Goal: Task Accomplishment & Management: Use online tool/utility

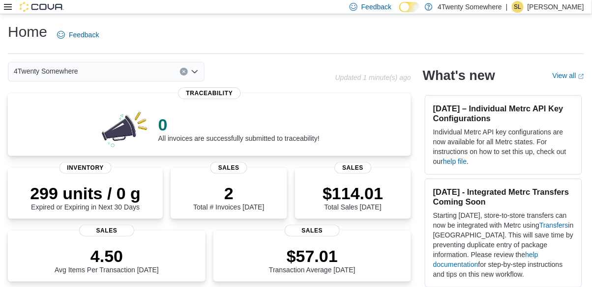
click at [9, 10] on icon at bounding box center [8, 7] width 8 height 8
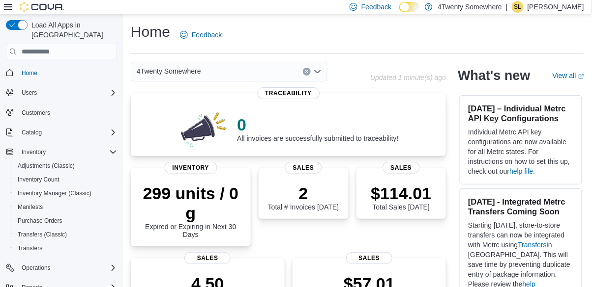
click at [36, 190] on span "Inventory Manager (Classic)" at bounding box center [55, 194] width 74 height 8
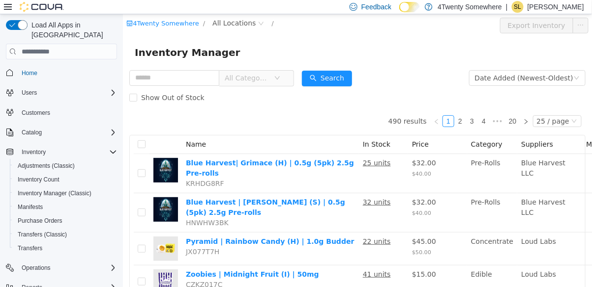
click at [167, 73] on input "text" at bounding box center [174, 78] width 90 height 16
type input "********"
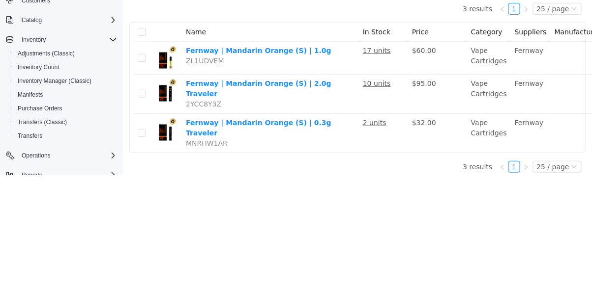
scroll to position [40, 0]
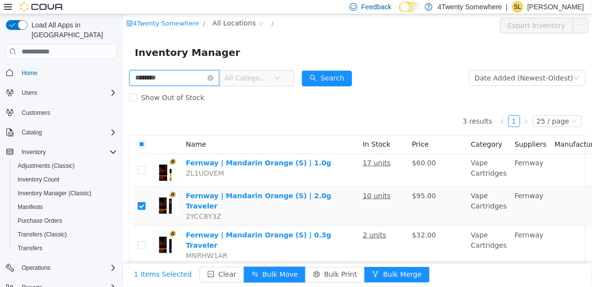
click at [219, 73] on input "********" at bounding box center [174, 78] width 90 height 16
click at [213, 80] on icon "icon: close-circle" at bounding box center [210, 78] width 6 height 6
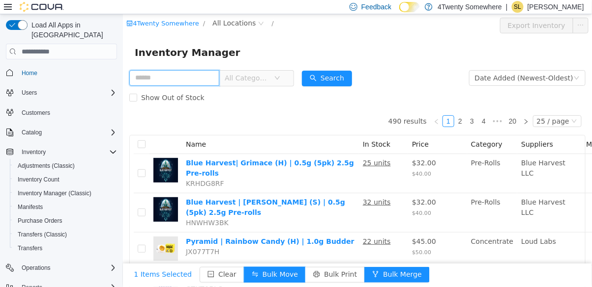
click at [181, 79] on input "text" at bounding box center [174, 78] width 90 height 16
type input "******"
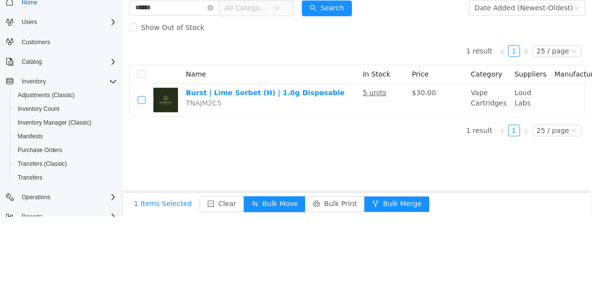
scroll to position [40, 0]
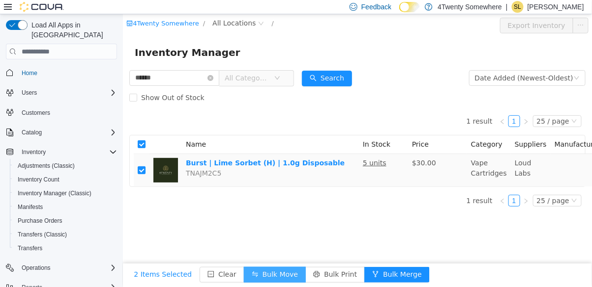
click at [257, 283] on button "Bulk Move" at bounding box center [274, 275] width 62 height 16
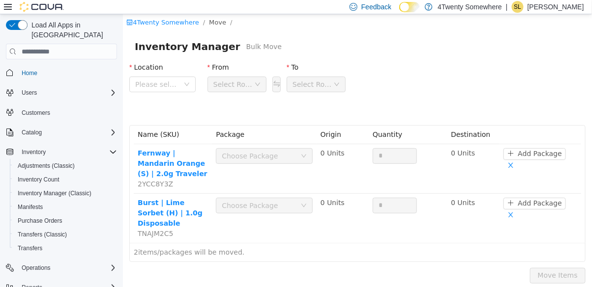
click at [162, 82] on span "Please select" at bounding box center [157, 85] width 44 height 10
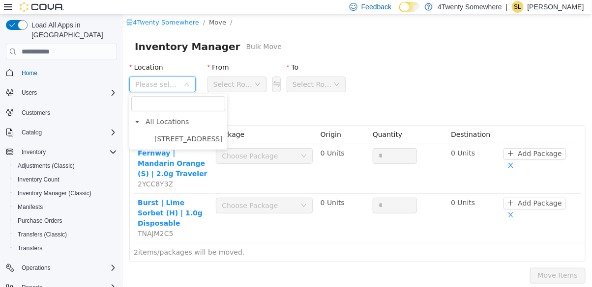
click at [164, 139] on span "[STREET_ADDRESS]" at bounding box center [188, 139] width 68 height 8
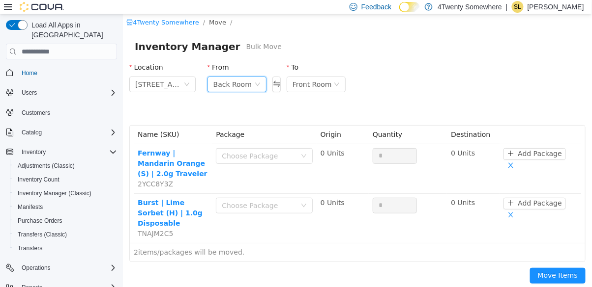
click at [226, 85] on div "Back Room" at bounding box center [232, 84] width 38 height 15
click at [218, 148] on li "Fulfillment Room" at bounding box center [236, 151] width 59 height 16
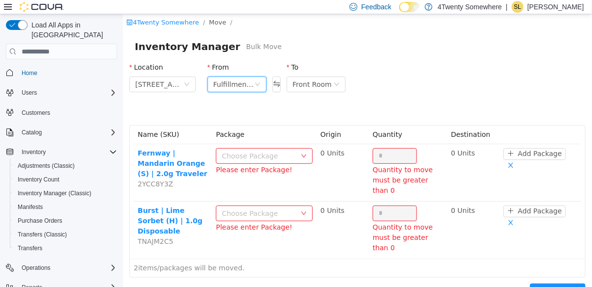
click at [245, 157] on div "Choose Package" at bounding box center [258, 156] width 74 height 10
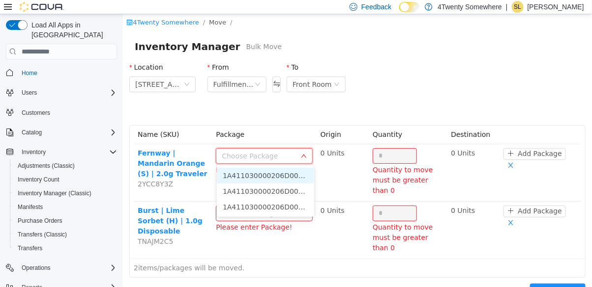
click at [258, 176] on li "1A411030000206D000024938 (0 Units)" at bounding box center [264, 176] width 97 height 16
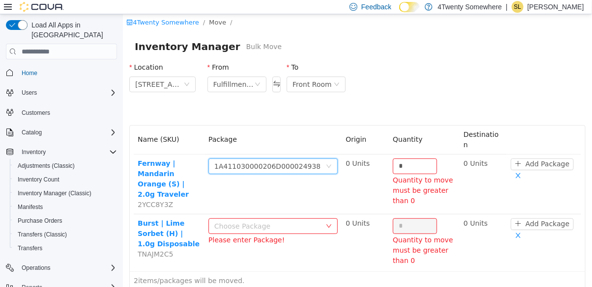
click at [235, 160] on div "1A411030000206D000024938" at bounding box center [267, 166] width 106 height 15
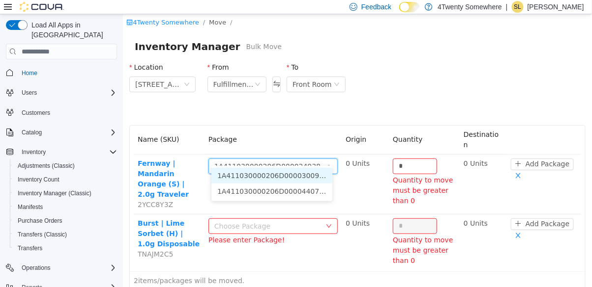
click at [229, 192] on li "1A411030000206D000044070 (5 Units)" at bounding box center [271, 192] width 121 height 16
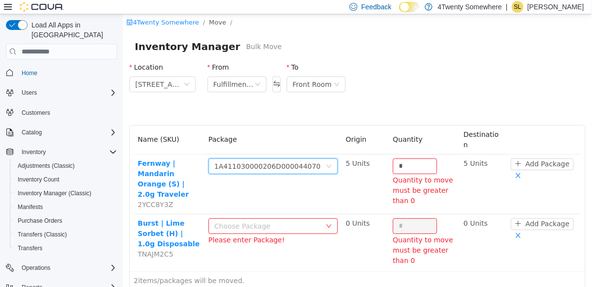
click at [234, 159] on div "1A411030000206D000044070" at bounding box center [267, 166] width 106 height 15
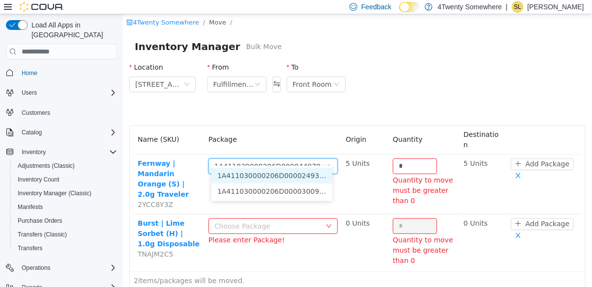
click at [246, 174] on li "1A411030000206D000024938 (0 Units)" at bounding box center [271, 176] width 121 height 16
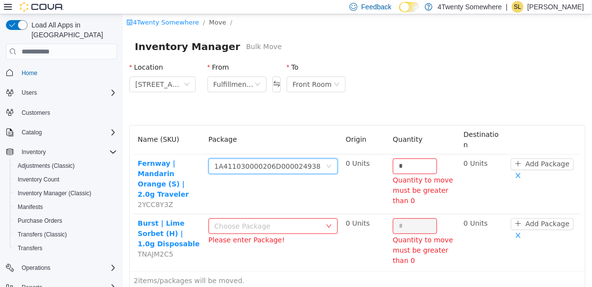
click at [258, 172] on td "Choose Package 1A411030000206D000024938" at bounding box center [272, 185] width 137 height 60
click at [243, 159] on div "1A411030000206D000024938" at bounding box center [267, 166] width 106 height 15
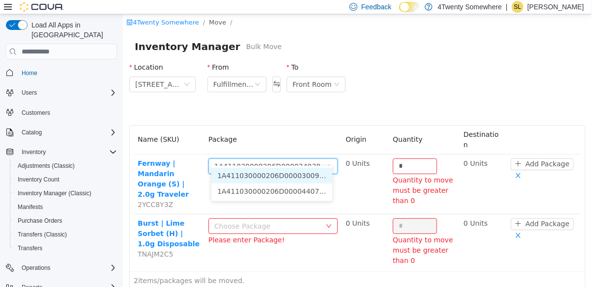
click at [299, 192] on li "1A411030000206D000044070 (5 Units)" at bounding box center [271, 192] width 121 height 16
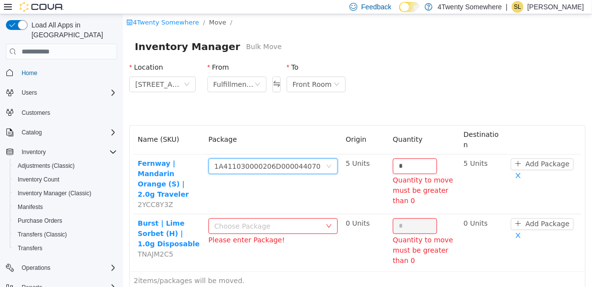
click at [405, 159] on input "*" at bounding box center [414, 166] width 43 height 15
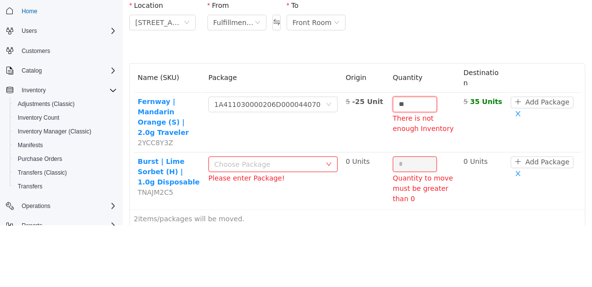
click at [412, 98] on input "**" at bounding box center [414, 105] width 43 height 15
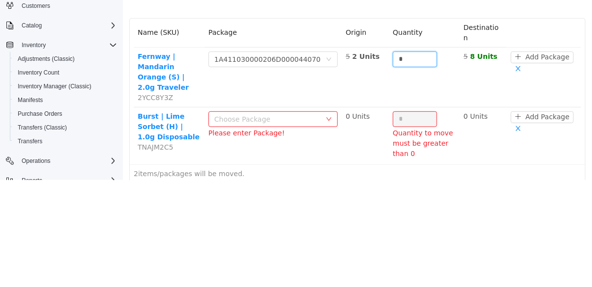
click at [231, 115] on div "Choose Package" at bounding box center [267, 120] width 107 height 10
type input "*"
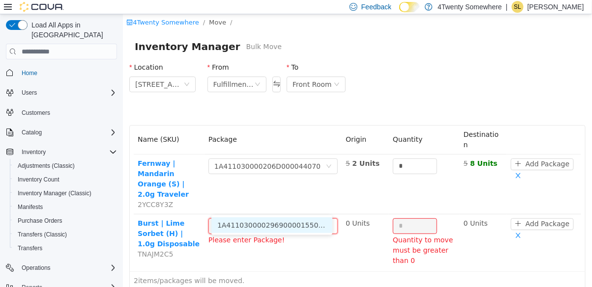
click at [263, 224] on li "1A4110300002969000015504 (5 Units)" at bounding box center [271, 226] width 121 height 16
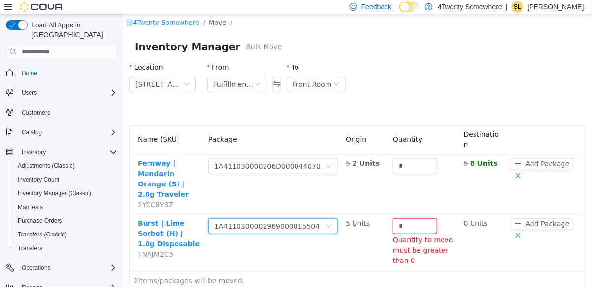
click at [404, 219] on input "*" at bounding box center [414, 226] width 43 height 15
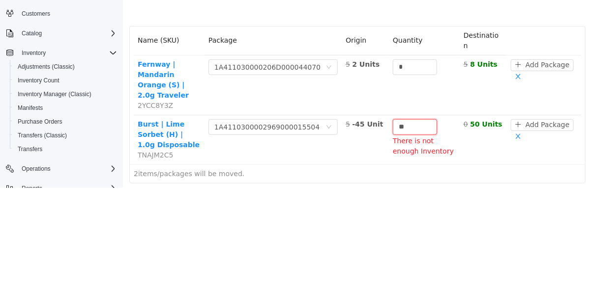
click at [408, 120] on input "**" at bounding box center [414, 127] width 43 height 15
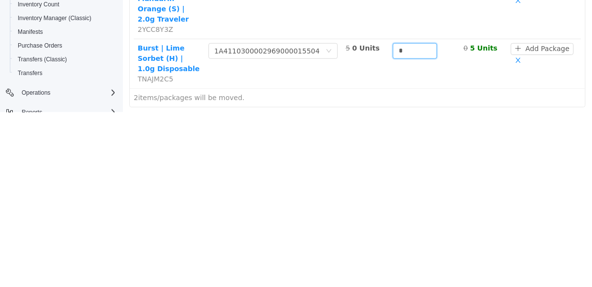
scroll to position [47, 0]
click at [194, 139] on div "Add another product" at bounding box center [245, 144] width 124 height 10
type input "*"
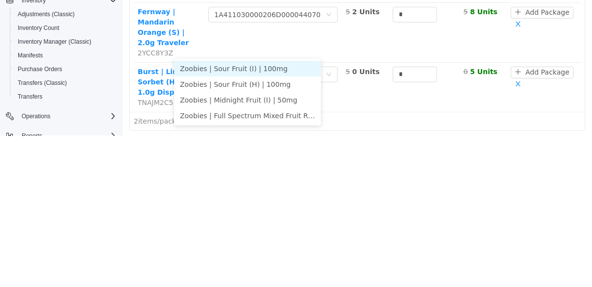
type input "*******"
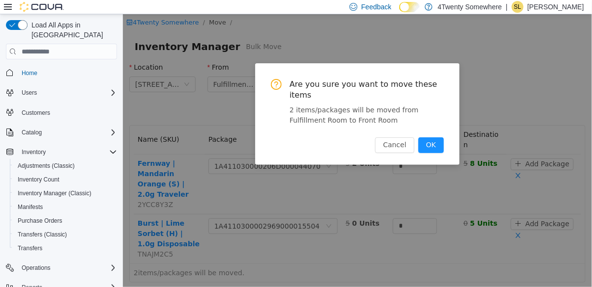
click at [431, 138] on button "OK" at bounding box center [431, 146] width 26 height 16
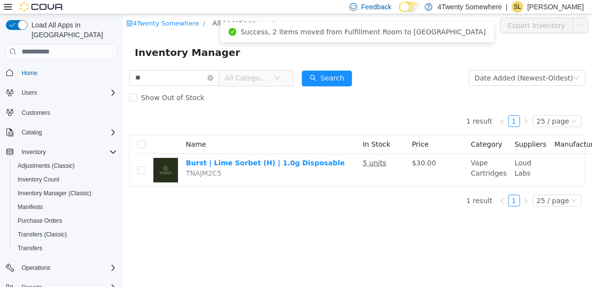
type input "*"
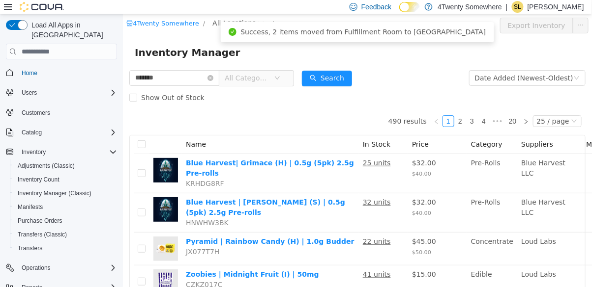
type input "*******"
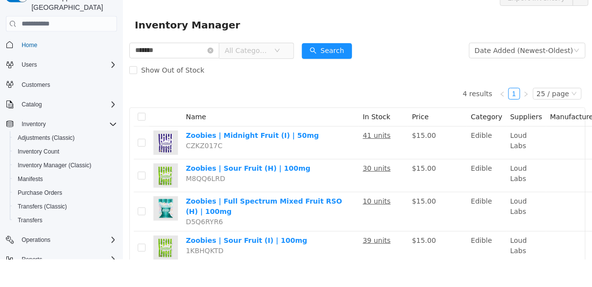
scroll to position [47, 0]
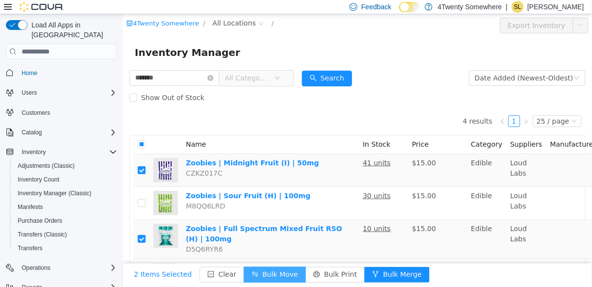
click at [255, 283] on button "Bulk Move" at bounding box center [274, 275] width 62 height 16
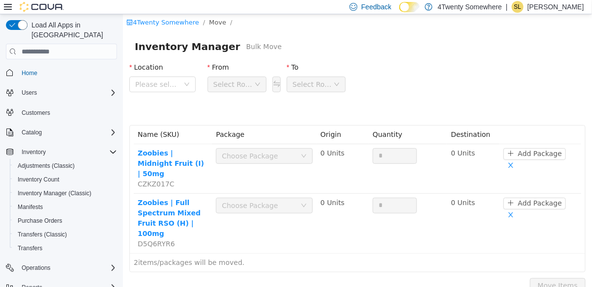
click at [253, 161] on div "Choose Package" at bounding box center [258, 156] width 74 height 10
click at [265, 155] on div "Choose Package" at bounding box center [258, 156] width 74 height 10
click at [295, 157] on div "Choose Package" at bounding box center [258, 156] width 74 height 10
click at [172, 90] on span "Please select" at bounding box center [159, 84] width 48 height 15
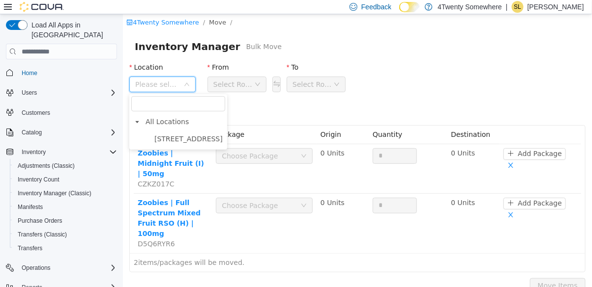
click at [168, 138] on span "[STREET_ADDRESS]" at bounding box center [188, 139] width 68 height 8
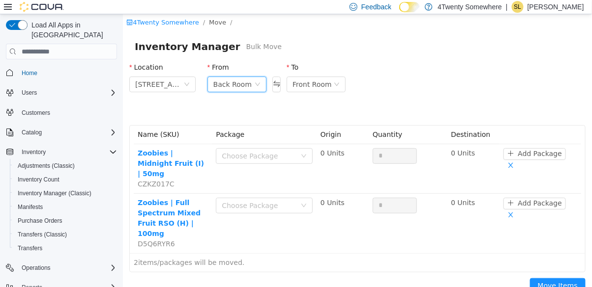
click at [222, 85] on div "Back Room" at bounding box center [232, 84] width 38 height 15
click at [220, 150] on li "Fulfillment Room" at bounding box center [236, 151] width 59 height 16
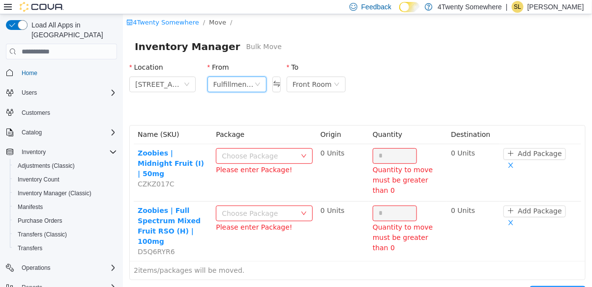
click at [263, 154] on div "Choose Package" at bounding box center [258, 156] width 74 height 10
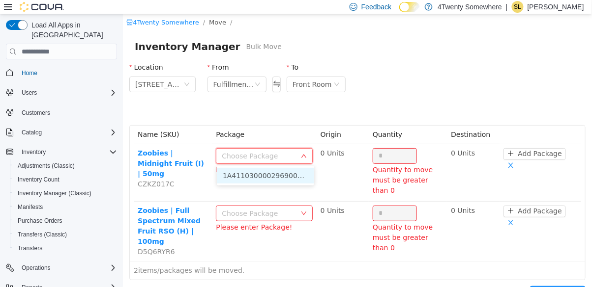
click at [264, 182] on li "1A4110300002969000015529 (38 Units)" at bounding box center [264, 176] width 97 height 16
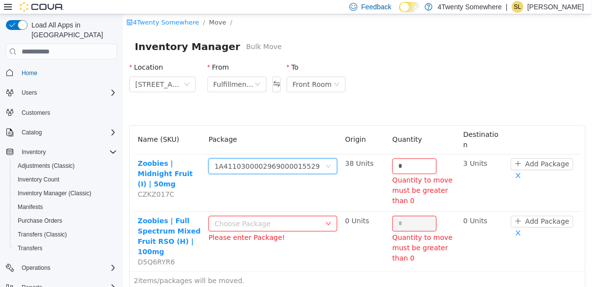
click at [407, 159] on input "*" at bounding box center [413, 166] width 43 height 15
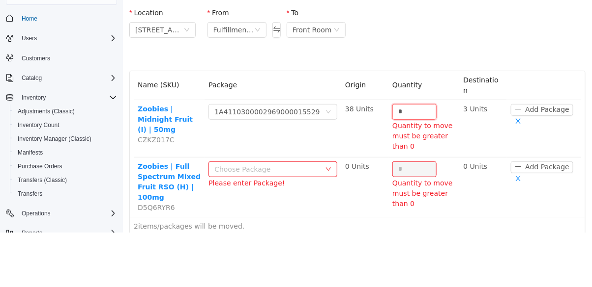
scroll to position [47, 0]
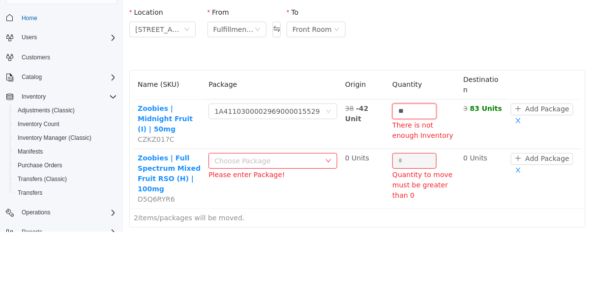
click at [404, 104] on input "**" at bounding box center [413, 111] width 43 height 15
type input "*"
click at [472, 126] on td "3 11 Units" at bounding box center [481, 125] width 47 height 50
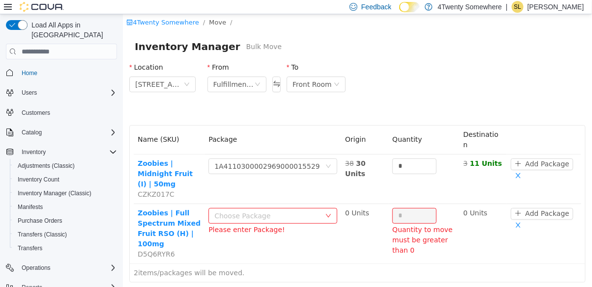
click at [270, 211] on div "Choose Package" at bounding box center [267, 216] width 106 height 10
click at [271, 215] on li "1A4110300002969000015730 (5 Units)" at bounding box center [271, 215] width 120 height 16
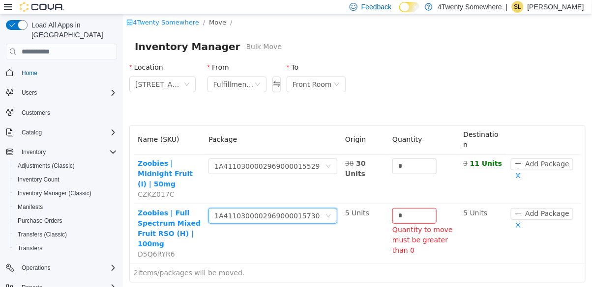
click at [405, 209] on input "*" at bounding box center [413, 216] width 43 height 15
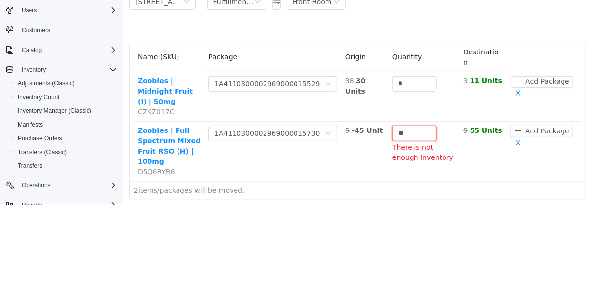
click at [407, 126] on input "**" at bounding box center [413, 133] width 43 height 15
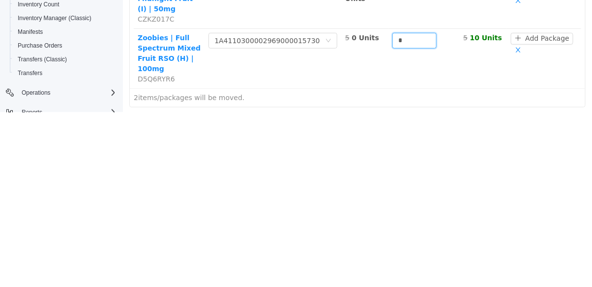
type input "*"
click at [544, 114] on button "Move Items" at bounding box center [557, 122] width 56 height 16
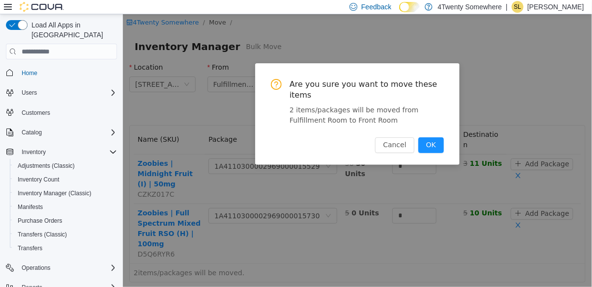
click at [431, 138] on button "OK" at bounding box center [431, 146] width 26 height 16
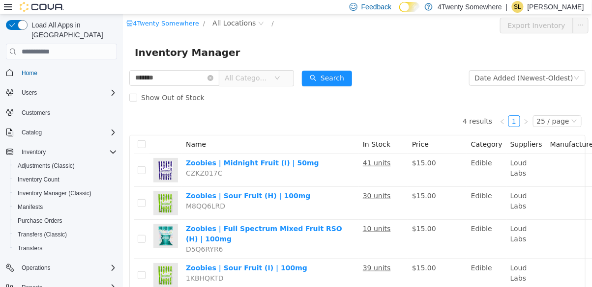
click at [219, 72] on input "*******" at bounding box center [174, 78] width 90 height 16
click at [219, 78] on input "*******" at bounding box center [174, 78] width 90 height 16
click at [213, 77] on icon "icon: close-circle" at bounding box center [210, 78] width 6 height 6
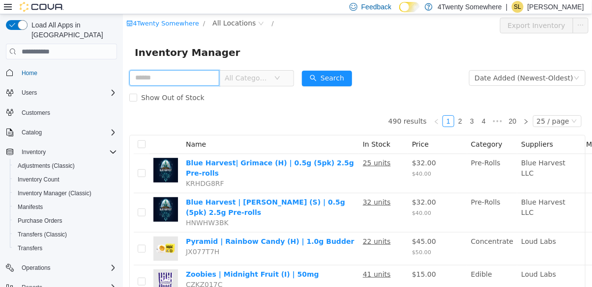
click at [158, 76] on input "text" at bounding box center [174, 78] width 90 height 16
type input "******"
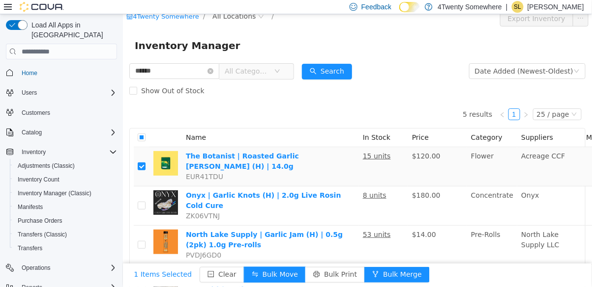
scroll to position [4, 0]
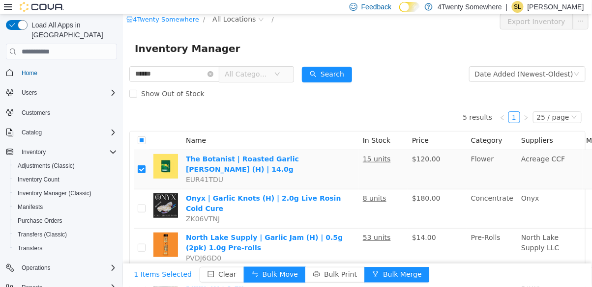
click at [213, 71] on icon "icon: close-circle" at bounding box center [210, 74] width 6 height 6
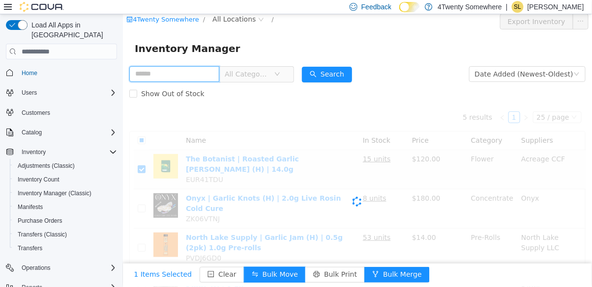
click at [211, 73] on input "text" at bounding box center [174, 74] width 90 height 16
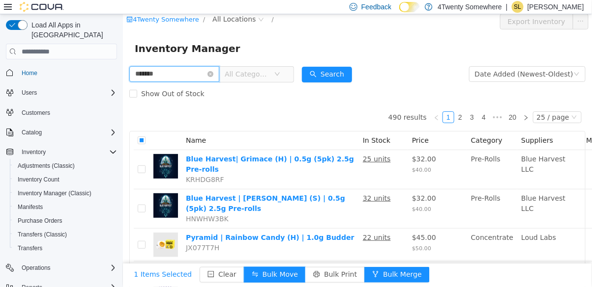
type input "*******"
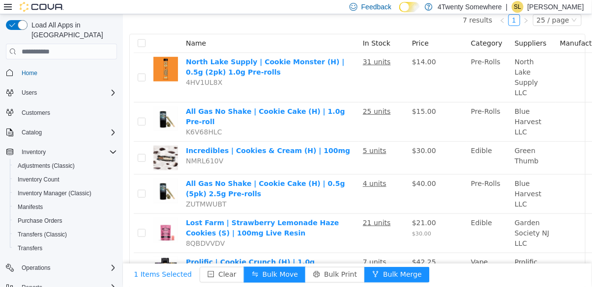
scroll to position [112, 0]
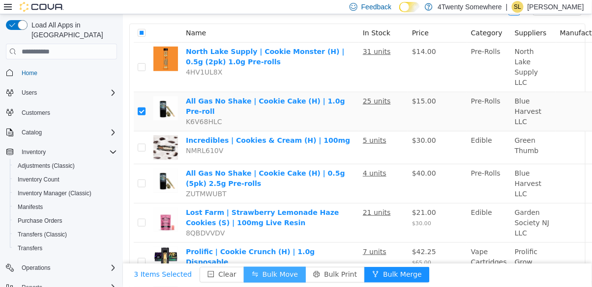
click at [262, 283] on button "Bulk Move" at bounding box center [274, 275] width 62 height 16
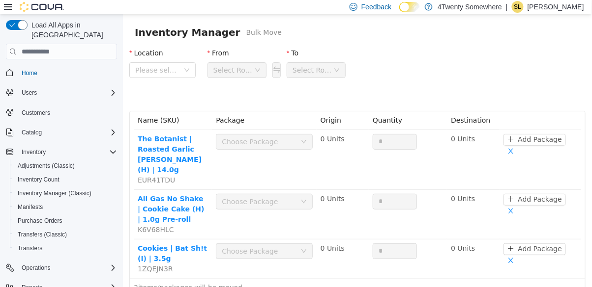
click at [154, 70] on span "Please select" at bounding box center [157, 70] width 44 height 10
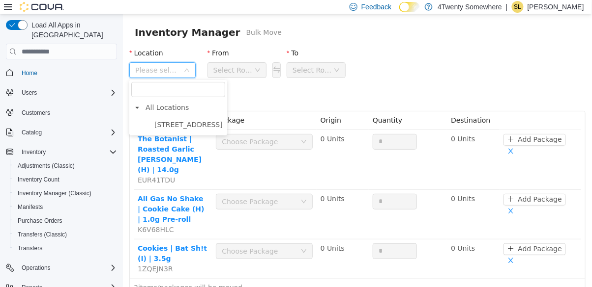
click at [168, 125] on span "[STREET_ADDRESS]" at bounding box center [188, 125] width 68 height 8
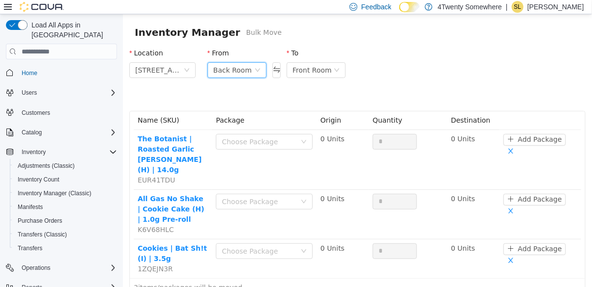
click at [217, 71] on div "Back Room" at bounding box center [232, 70] width 38 height 15
click at [222, 139] on li "Fulfillment Room" at bounding box center [236, 137] width 59 height 16
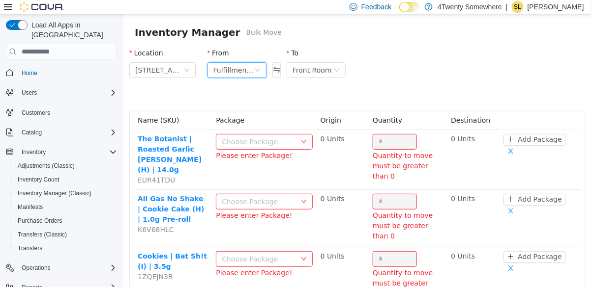
click at [248, 139] on div "Choose Package" at bounding box center [258, 142] width 74 height 10
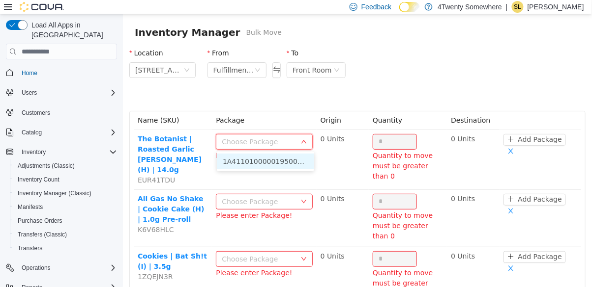
click at [249, 163] on li "1A4110100000195000036982 (13 Units)" at bounding box center [264, 162] width 97 height 16
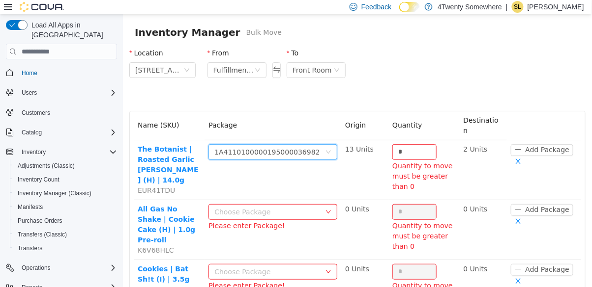
click at [402, 145] on input "*" at bounding box center [413, 152] width 43 height 15
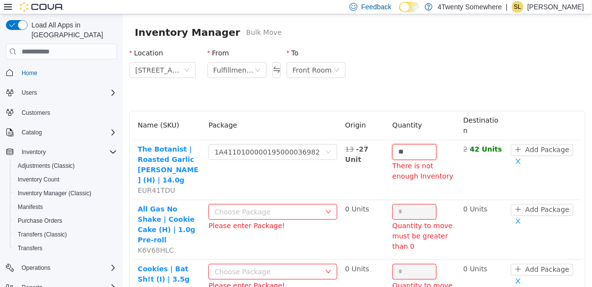
click at [405, 145] on input "**" at bounding box center [413, 152] width 43 height 15
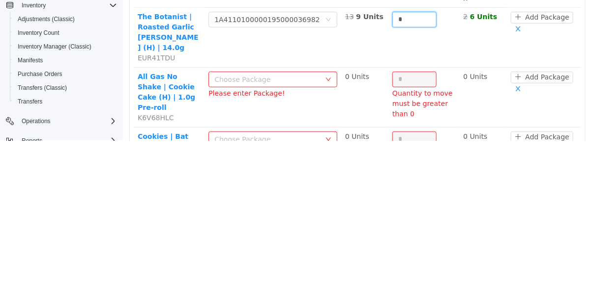
scroll to position [0, 0]
click at [233, 75] on div "Choose Package" at bounding box center [267, 80] width 106 height 10
type input "*"
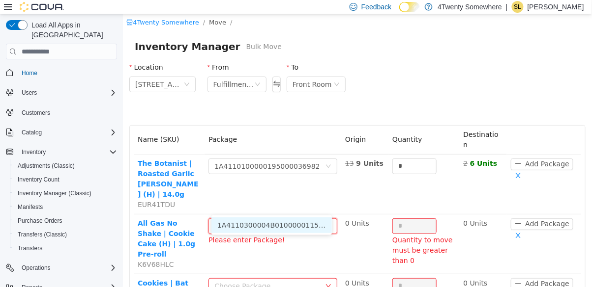
click at [266, 227] on li "1A4110300004B01000001157 (20 Units)" at bounding box center [271, 226] width 120 height 16
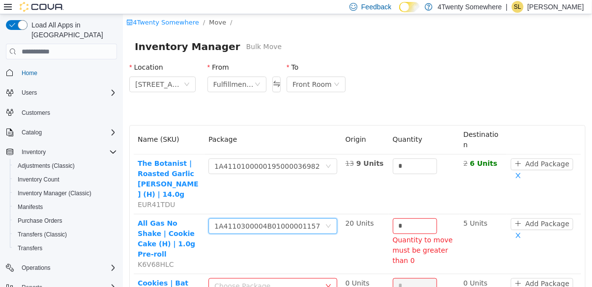
click at [410, 219] on input "*" at bounding box center [414, 226] width 43 height 15
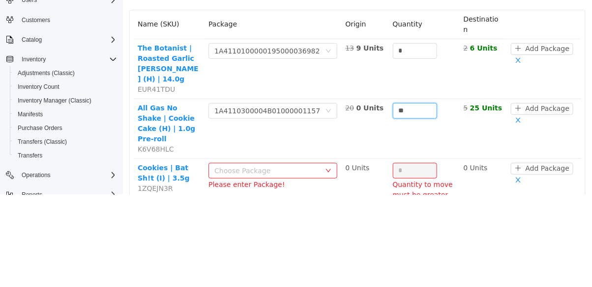
scroll to position [32, 0]
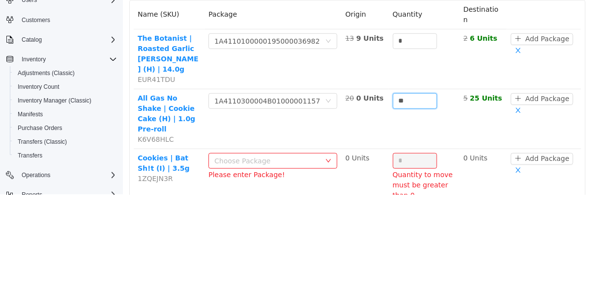
click at [288, 157] on div "Choose Package" at bounding box center [267, 162] width 106 height 10
type input "**"
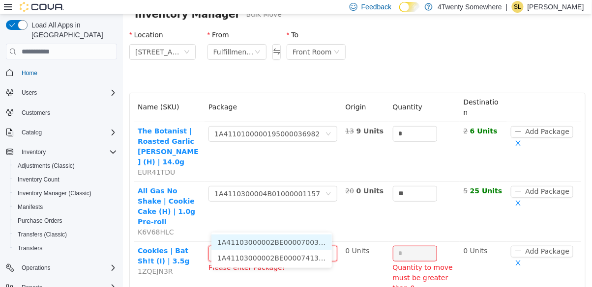
click at [288, 256] on li "1A41103000002BE000074134 (17 Units)" at bounding box center [271, 259] width 120 height 16
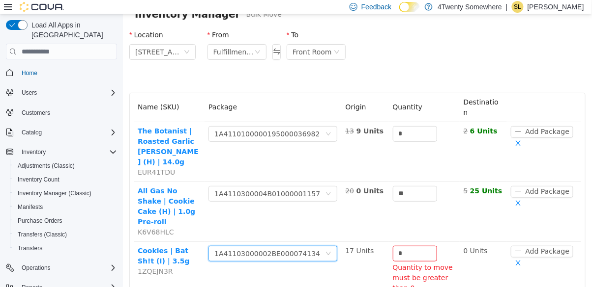
click at [282, 247] on div "1A41103000002BE000074134" at bounding box center [267, 254] width 106 height 15
click at [275, 244] on li "1A41103000002BE000070035 (0 Units)" at bounding box center [271, 243] width 121 height 16
click at [401, 247] on input "*" at bounding box center [414, 254] width 43 height 15
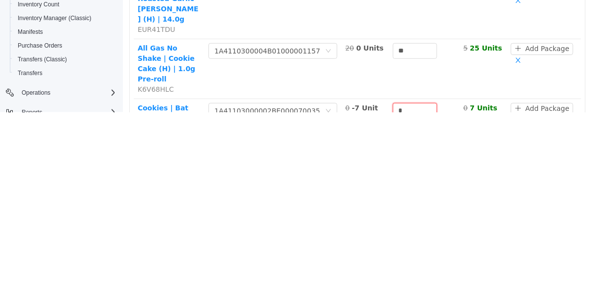
scroll to position [0, 0]
click at [325, 108] on icon "icon: close-circle" at bounding box center [328, 111] width 6 height 6
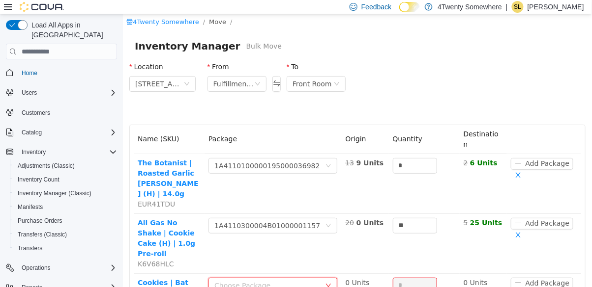
click at [325, 283] on icon "icon: down" at bounding box center [328, 286] width 6 height 6
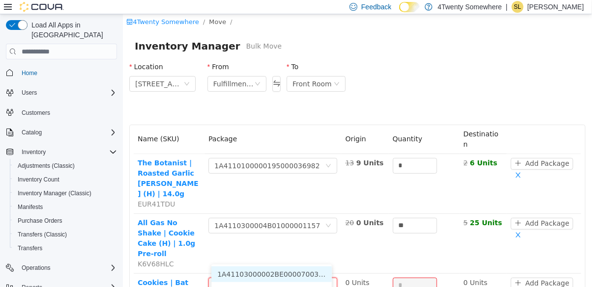
click at [300, 287] on li "1A41103000002BE000074134 (17 Units)" at bounding box center [271, 291] width 120 height 16
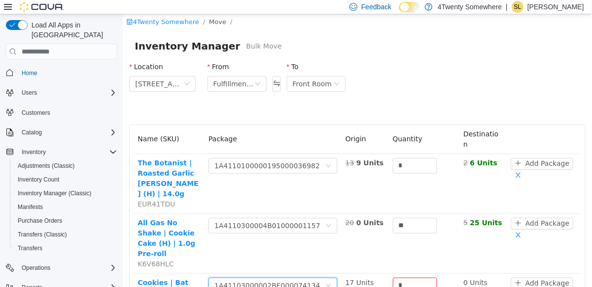
click at [401, 279] on input "*" at bounding box center [414, 286] width 43 height 15
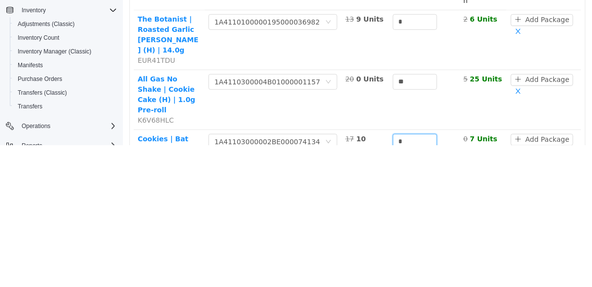
scroll to position [14, 0]
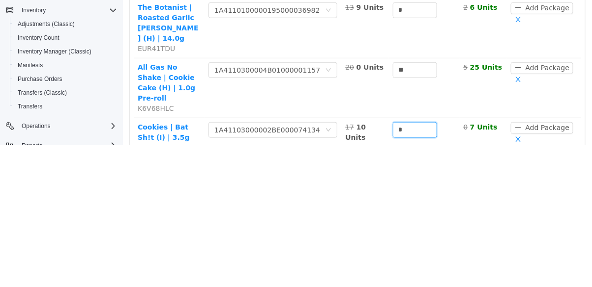
type input "*"
click at [544, 183] on button "Move Items" at bounding box center [557, 191] width 56 height 16
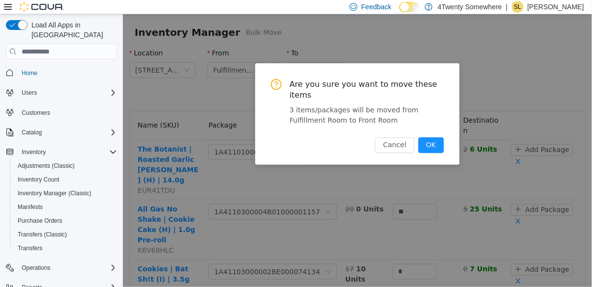
click at [434, 138] on button "OK" at bounding box center [431, 146] width 26 height 16
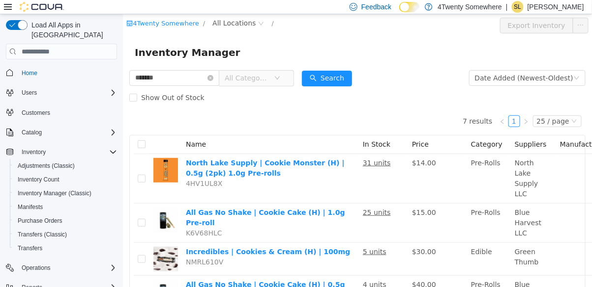
click at [213, 79] on icon "icon: close-circle" at bounding box center [210, 78] width 6 height 6
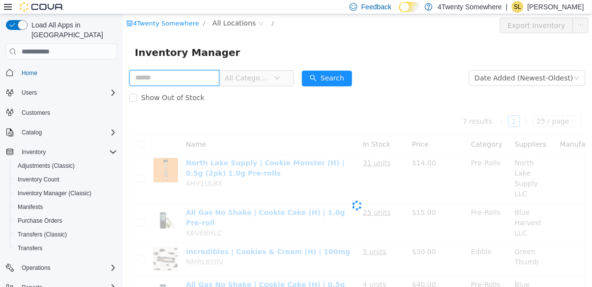
click at [191, 81] on input "text" at bounding box center [174, 78] width 90 height 16
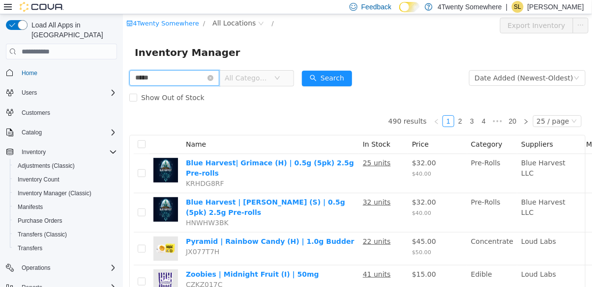
type input "*****"
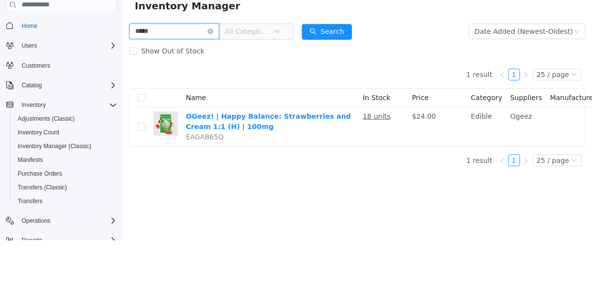
scroll to position [47, 0]
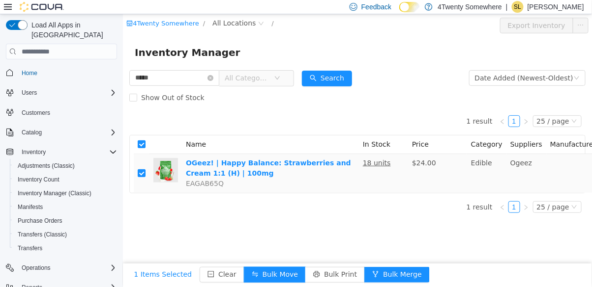
click at [213, 78] on icon "icon: close-circle" at bounding box center [210, 78] width 6 height 6
click at [219, 73] on input "text" at bounding box center [174, 78] width 90 height 16
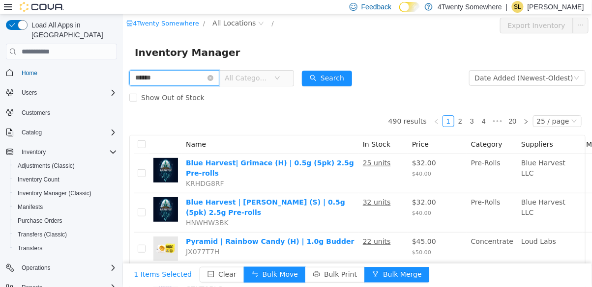
type input "******"
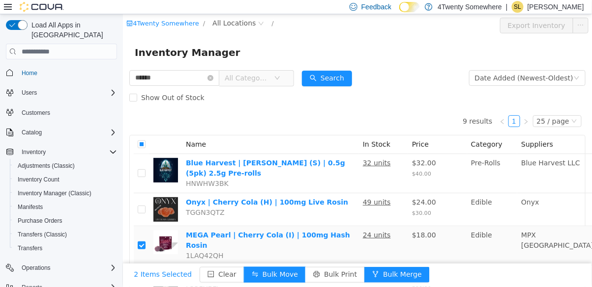
click at [213, 78] on icon "icon: close-circle" at bounding box center [210, 78] width 6 height 6
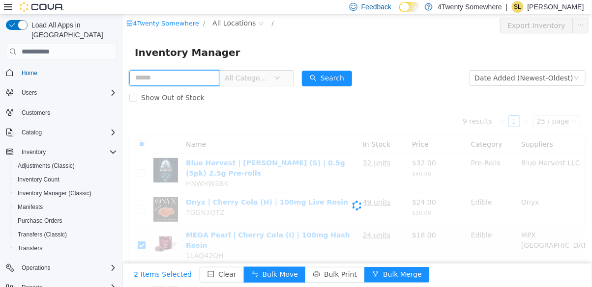
click at [216, 76] on input "text" at bounding box center [174, 78] width 90 height 16
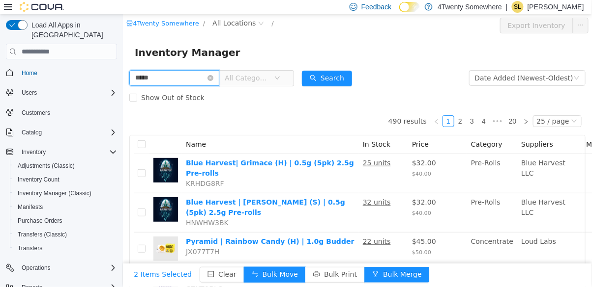
type input "*****"
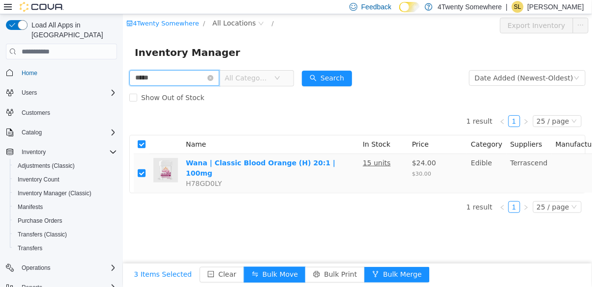
click at [219, 78] on input "*****" at bounding box center [174, 78] width 90 height 16
click at [219, 82] on input "*****" at bounding box center [174, 78] width 90 height 16
click at [213, 78] on icon "icon: close-circle" at bounding box center [210, 78] width 6 height 6
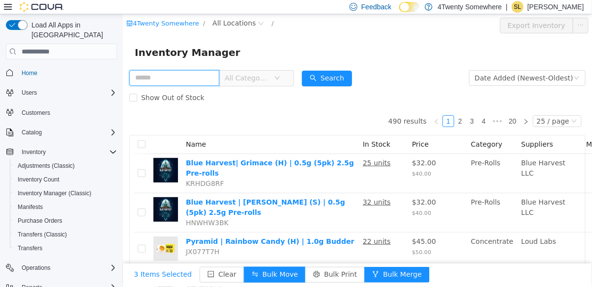
click at [158, 80] on input "text" at bounding box center [174, 78] width 90 height 16
type input "********"
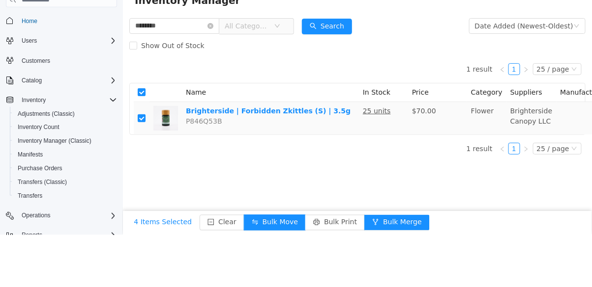
scroll to position [47, 0]
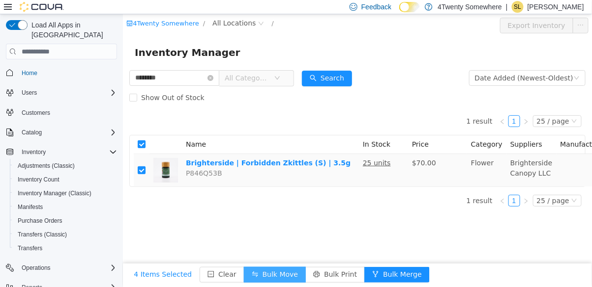
click at [254, 283] on button "Bulk Move" at bounding box center [274, 275] width 62 height 16
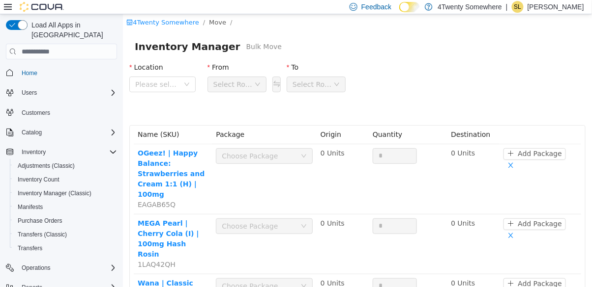
click at [158, 78] on span "Please select" at bounding box center [159, 84] width 48 height 15
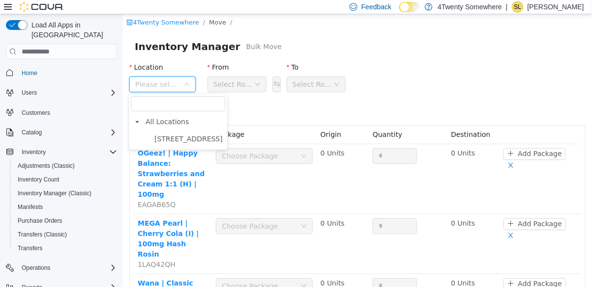
click at [187, 142] on span "[STREET_ADDRESS]" at bounding box center [188, 139] width 68 height 8
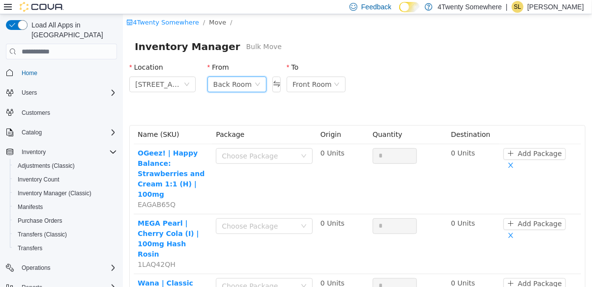
click at [228, 88] on div "Back Room" at bounding box center [232, 84] width 38 height 15
click at [225, 151] on li "Fulfillment Room" at bounding box center [236, 151] width 59 height 16
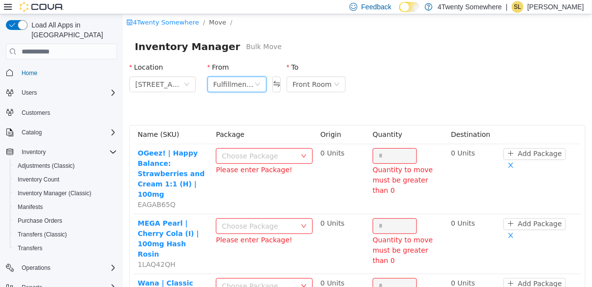
click at [255, 154] on div "Choose Package" at bounding box center [258, 156] width 74 height 10
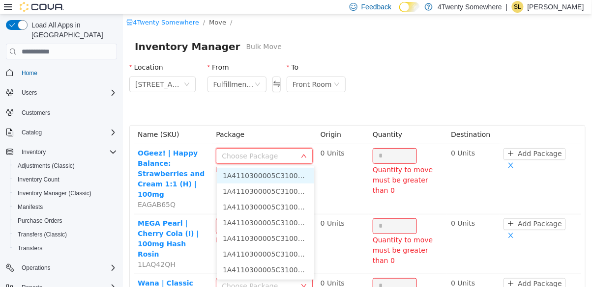
click at [248, 271] on li "1A4110300005C31000008249 (15 Units)" at bounding box center [264, 270] width 97 height 16
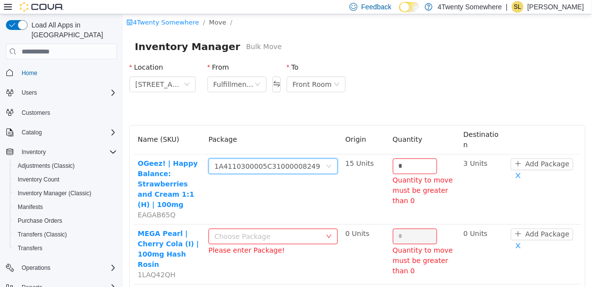
click at [406, 159] on input "*" at bounding box center [414, 166] width 43 height 15
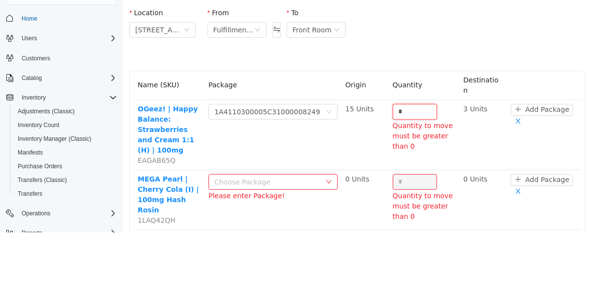
scroll to position [47, 0]
click at [413, 105] on input "*" at bounding box center [414, 111] width 43 height 15
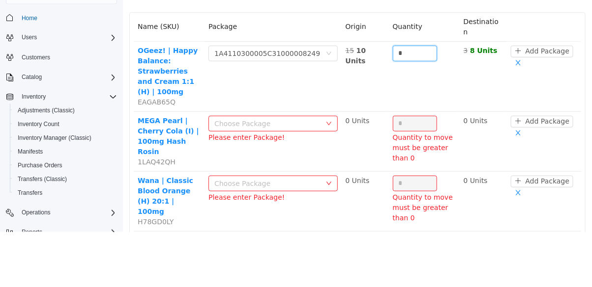
scroll to position [60, 0]
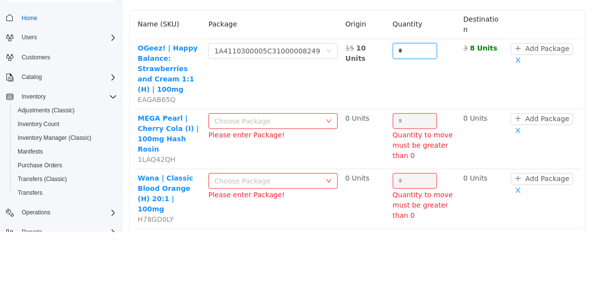
click at [237, 116] on div "Choose Package" at bounding box center [267, 121] width 106 height 10
type input "*"
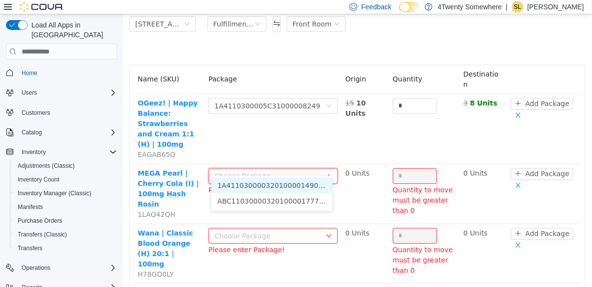
click at [303, 203] on li "ABC110300003201000017778 (24 Units)" at bounding box center [271, 202] width 121 height 16
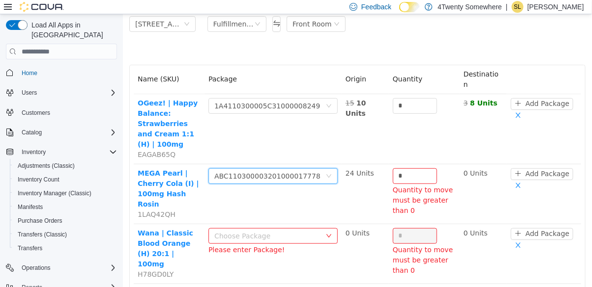
click at [400, 169] on input "*" at bounding box center [414, 176] width 43 height 15
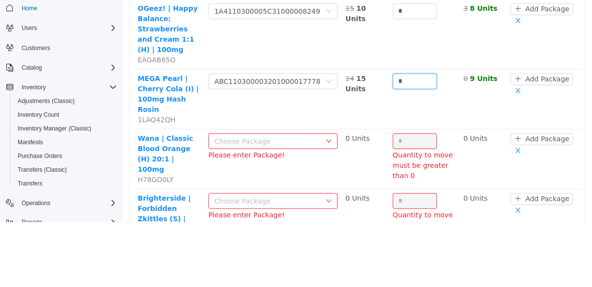
scroll to position [92, 0]
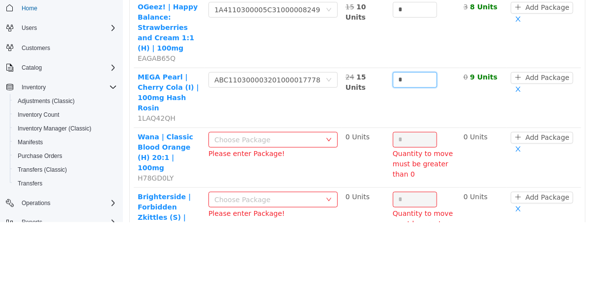
click at [220, 136] on div "Choose Package" at bounding box center [267, 141] width 107 height 10
type input "*"
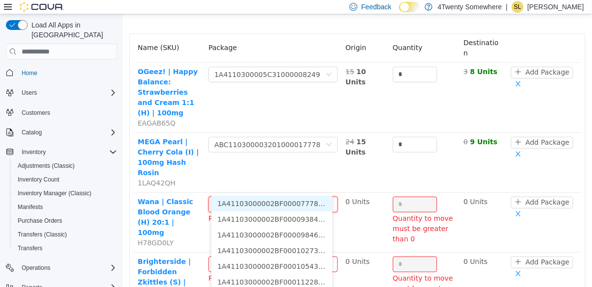
click at [298, 281] on li "1A41103000002BF000112285 (12 Units)" at bounding box center [271, 283] width 121 height 16
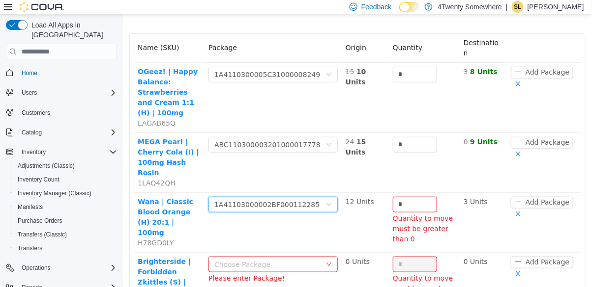
click at [408, 198] on input "*" at bounding box center [414, 205] width 43 height 15
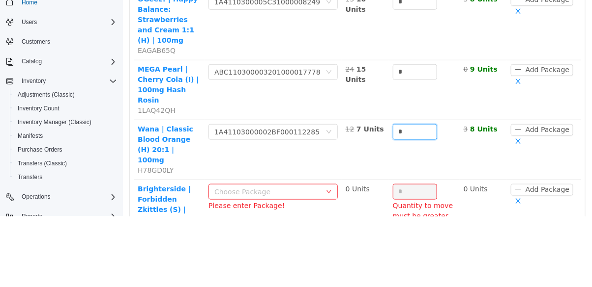
scroll to position [103, 0]
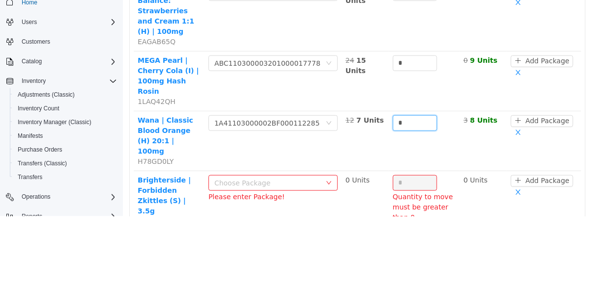
click at [240, 178] on div "Choose Package" at bounding box center [267, 183] width 107 height 10
type input "*"
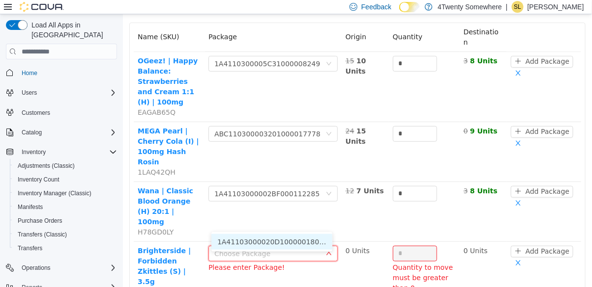
click at [266, 241] on li "1A41103000020D1000001804 (23 Units)" at bounding box center [271, 242] width 121 height 16
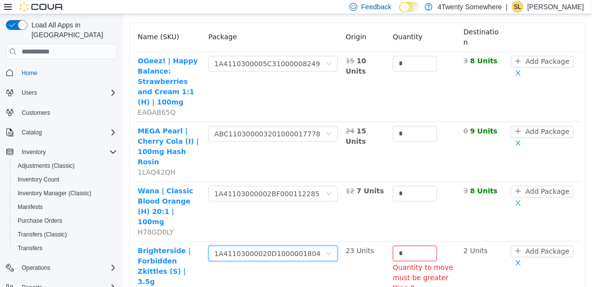
click at [401, 247] on input "*" at bounding box center [414, 254] width 43 height 15
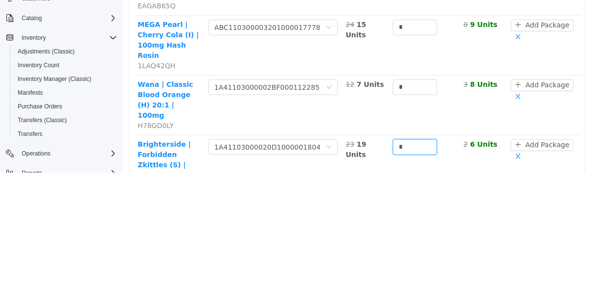
scroll to position [47, 0]
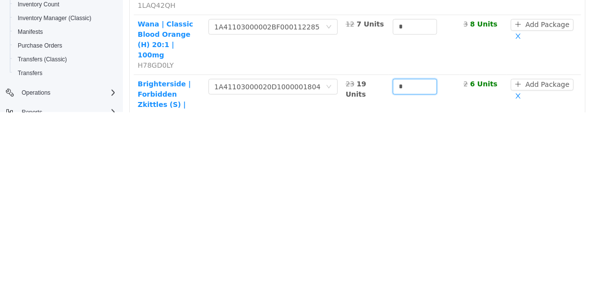
type input "*"
click at [554, 160] on button "Move Items" at bounding box center [557, 168] width 56 height 16
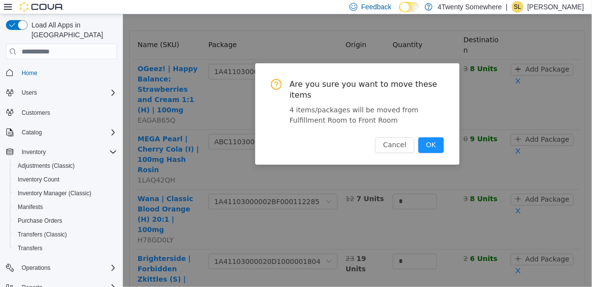
click at [433, 138] on button "OK" at bounding box center [431, 146] width 26 height 16
